Goal: Find specific page/section: Find specific page/section

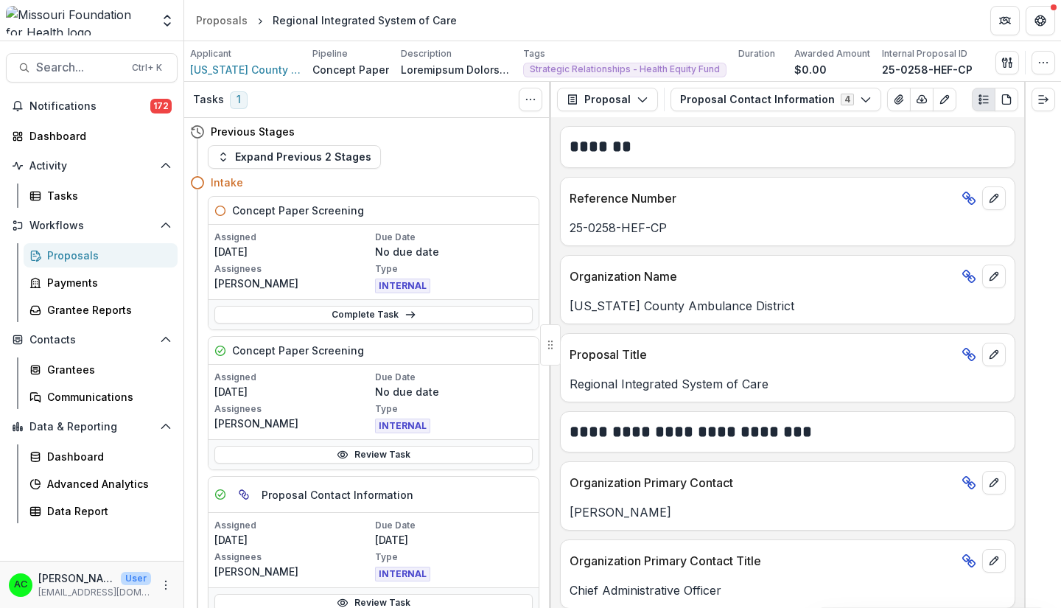
click at [106, 65] on span "Search..." at bounding box center [79, 67] width 87 height 14
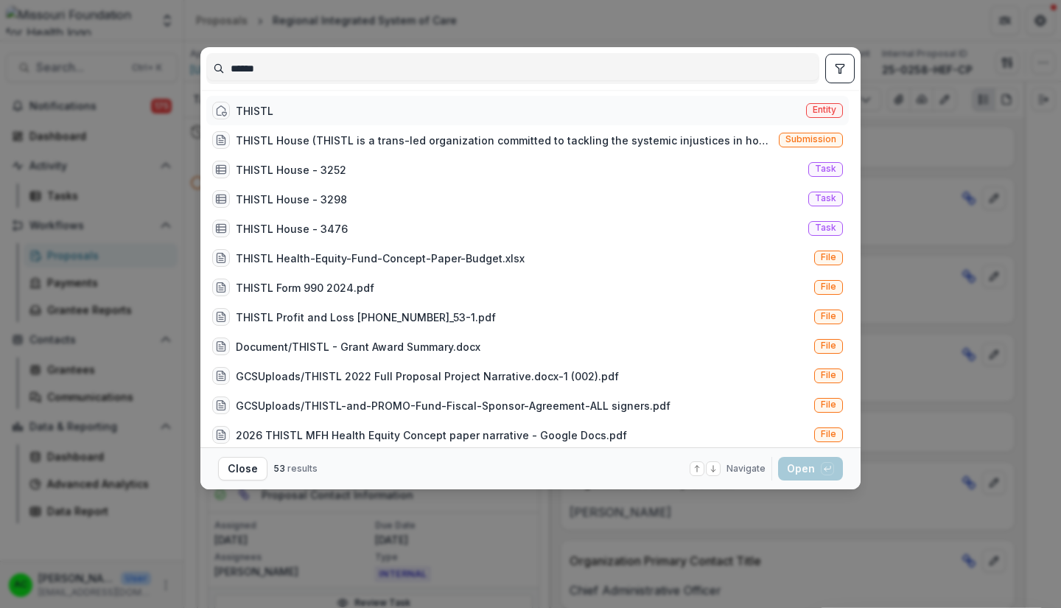
type input "******"
click at [264, 105] on div "THISTL" at bounding box center [255, 110] width 38 height 15
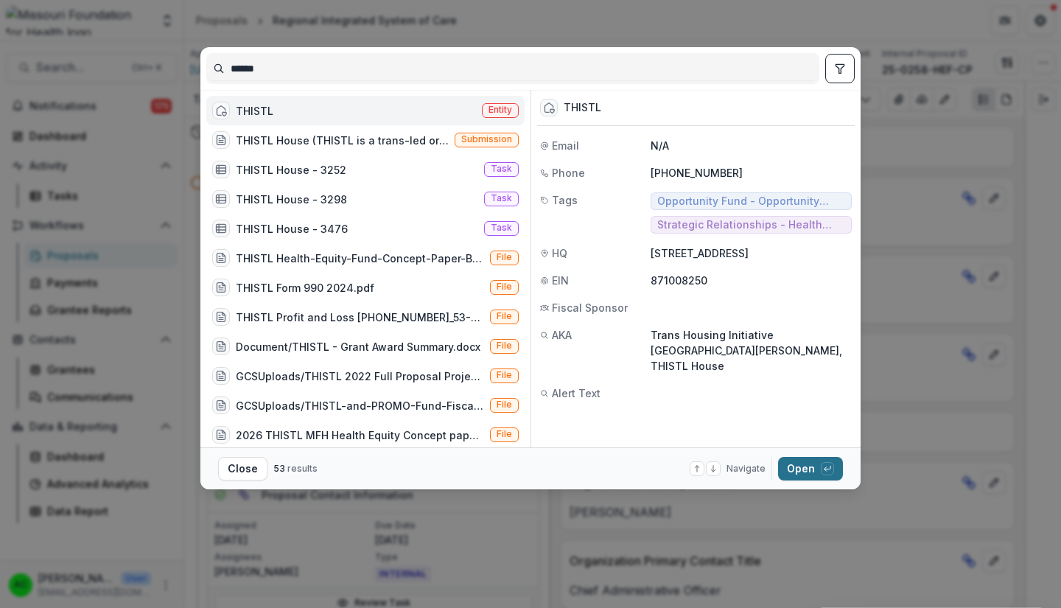
click at [802, 468] on button "Open with enter key" at bounding box center [810, 469] width 65 height 24
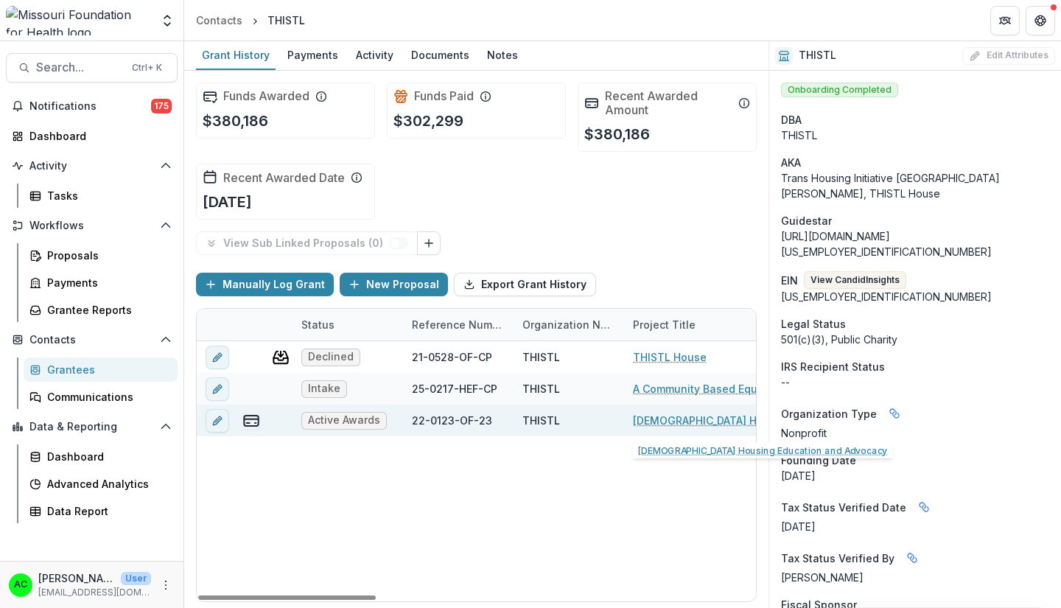
click at [653, 417] on link "[DEMOGRAPHIC_DATA] Housing Education and Advocacy" at bounding box center [716, 419] width 166 height 15
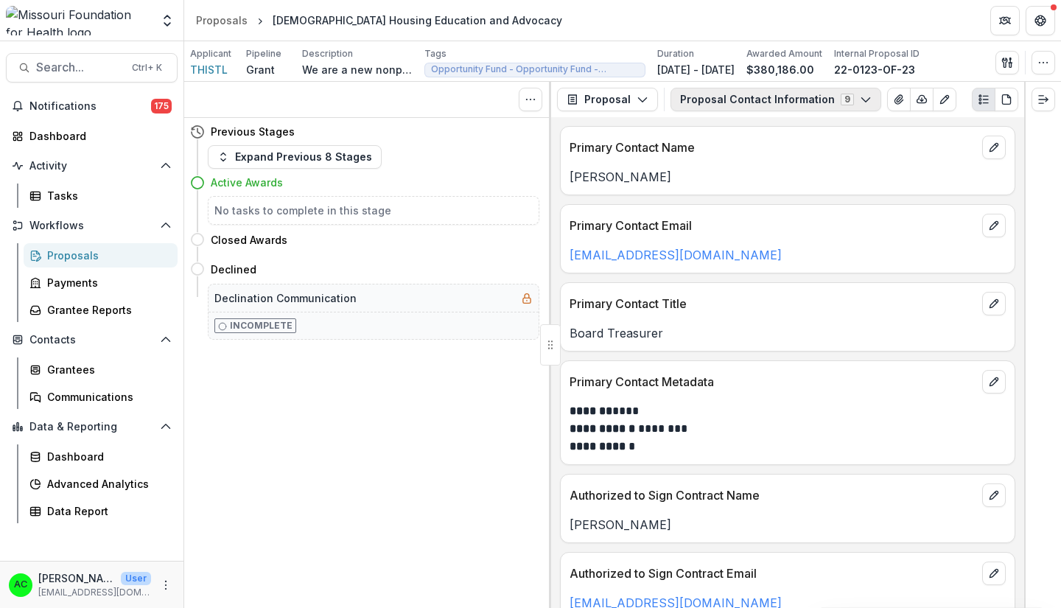
click at [846, 100] on button "Proposal Contact Information 9" at bounding box center [775, 100] width 211 height 24
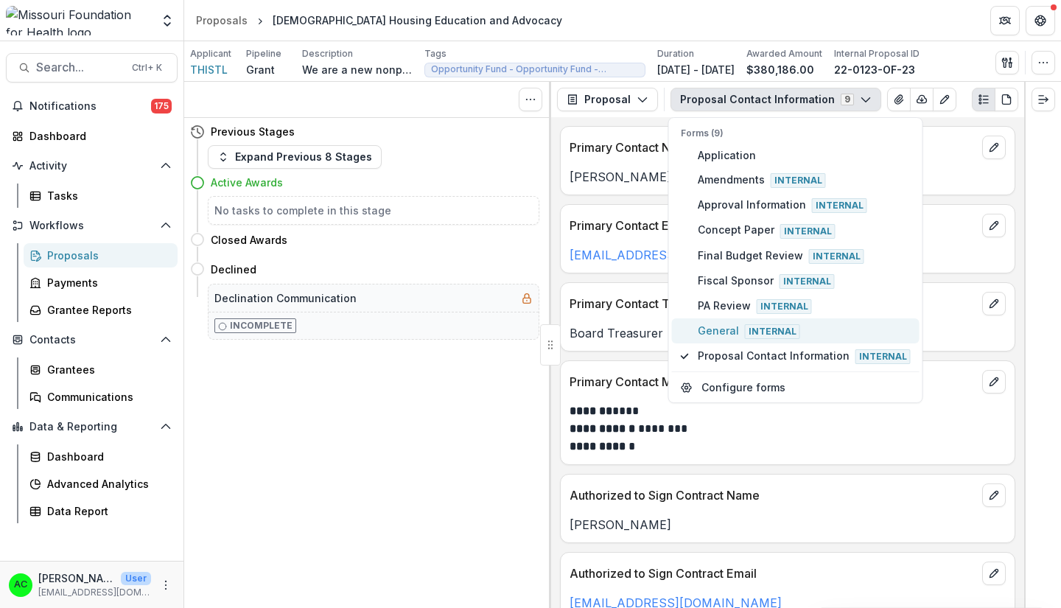
click at [818, 335] on span "General Internal" at bounding box center [803, 331] width 213 height 16
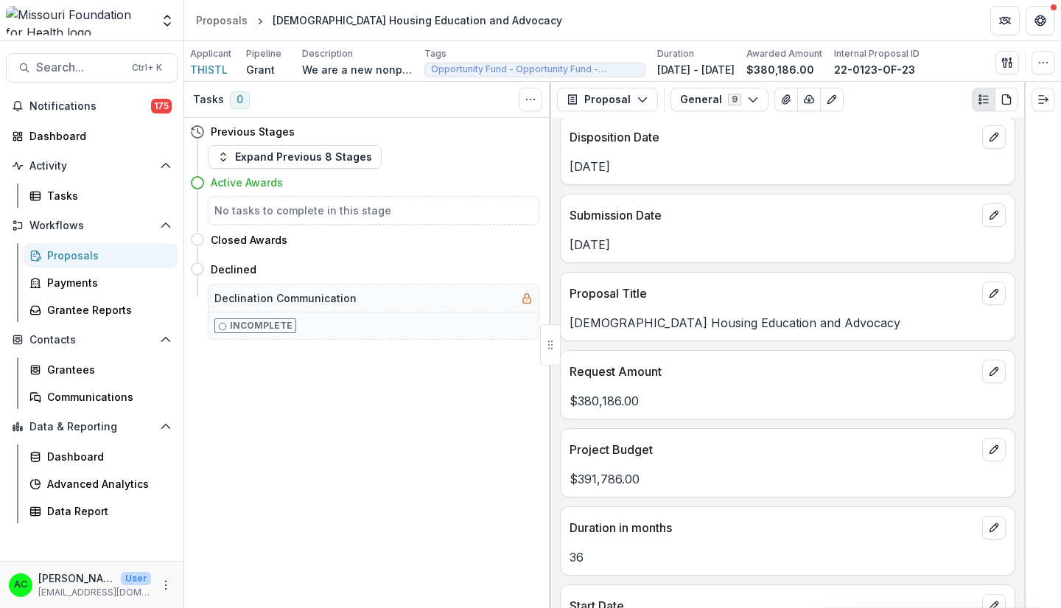
scroll to position [481, 0]
